Goal: Find specific page/section: Find specific page/section

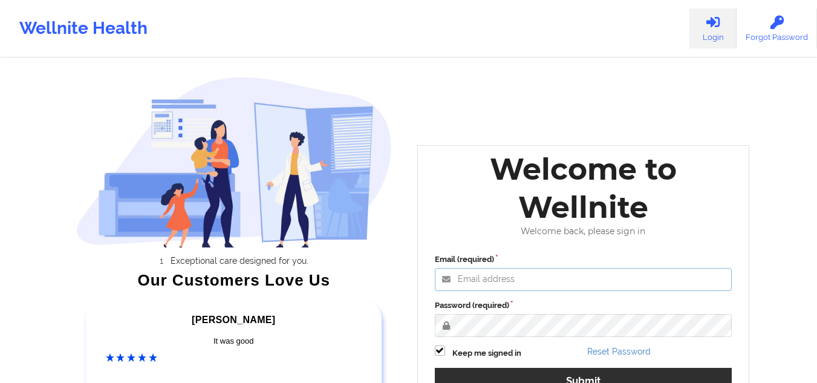
type input "[EMAIL_ADDRESS][DOMAIN_NAME]"
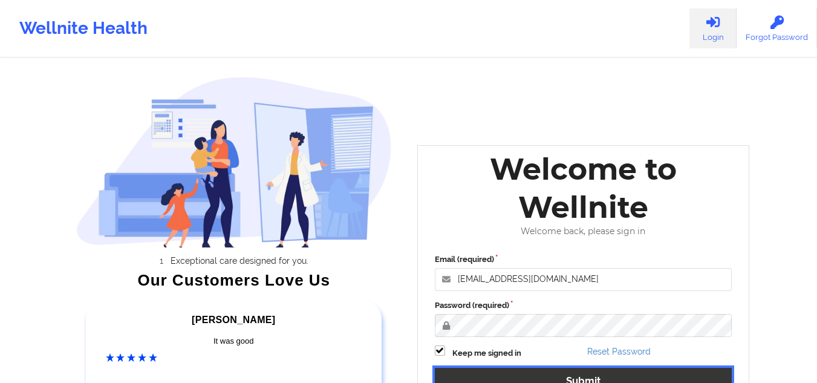
click at [493, 372] on button "Submit" at bounding box center [583, 380] width 297 height 26
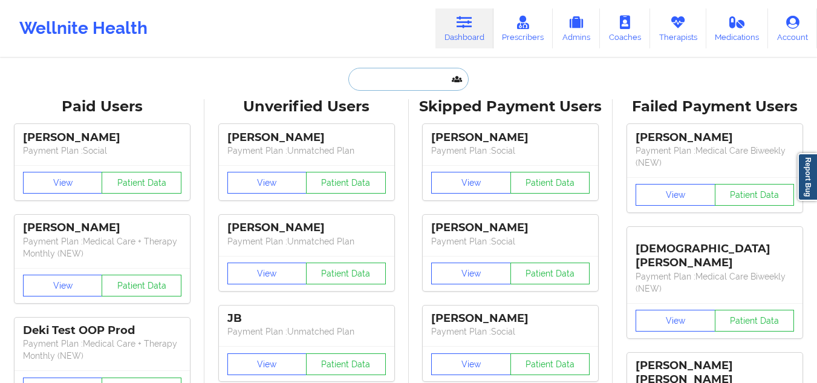
click at [421, 89] on input "text" at bounding box center [408, 79] width 120 height 23
paste input "[PERSON_NAME]"
type input "[PERSON_NAME]"
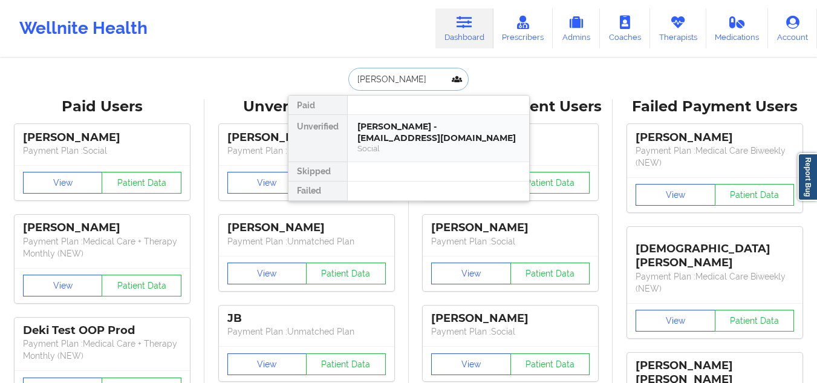
click at [401, 150] on div "Social" at bounding box center [438, 148] width 162 height 10
